Goal: Task Accomplishment & Management: Use online tool/utility

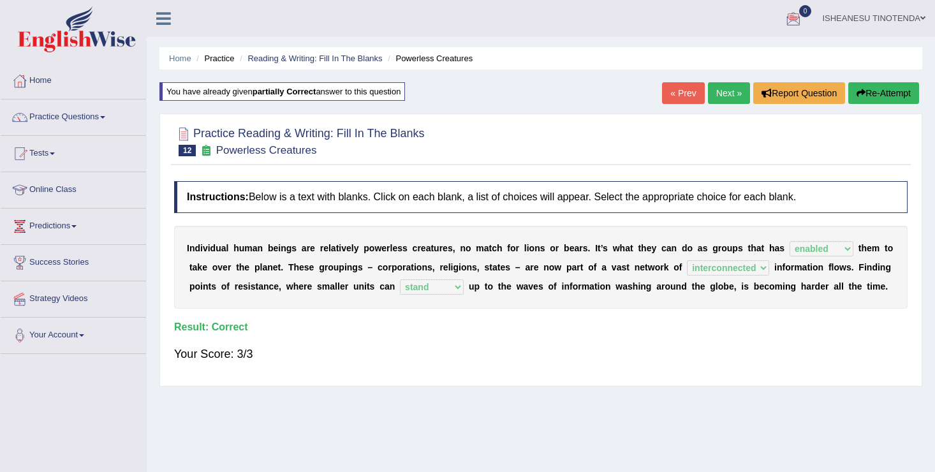
select select "enabled"
select select "interconnected"
select select "stand"
